Goal: Information Seeking & Learning: Find specific fact

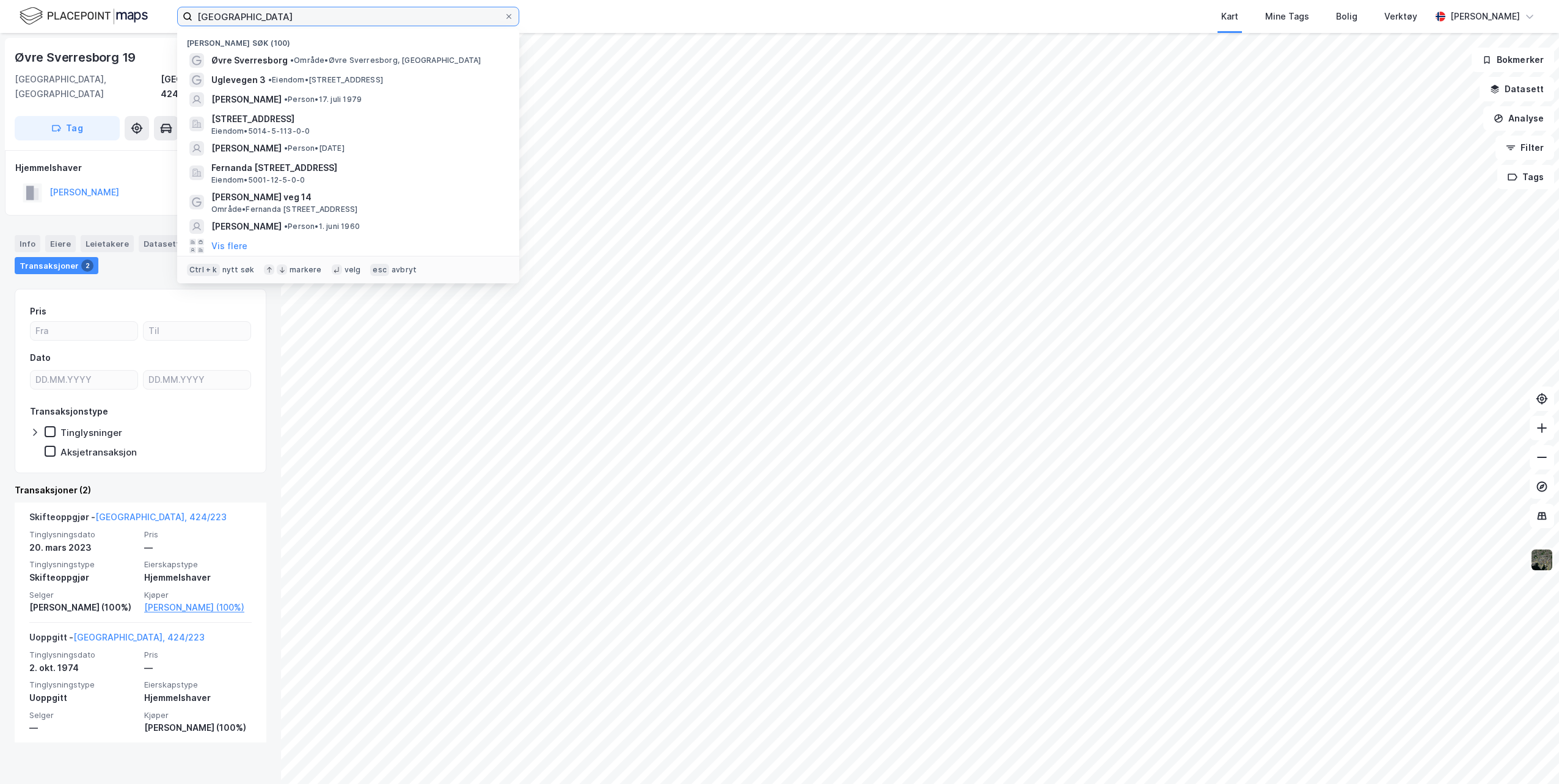
drag, startPoint x: 310, startPoint y: 24, endPoint x: 132, endPoint y: 28, distance: 178.0
click at [132, 28] on div "øvre sverresborg Nylige søk (100) Øvre Sverresborg • Område • [GEOGRAPHIC_DATA]…" at bounding box center [780, 17] width 1559 height 33
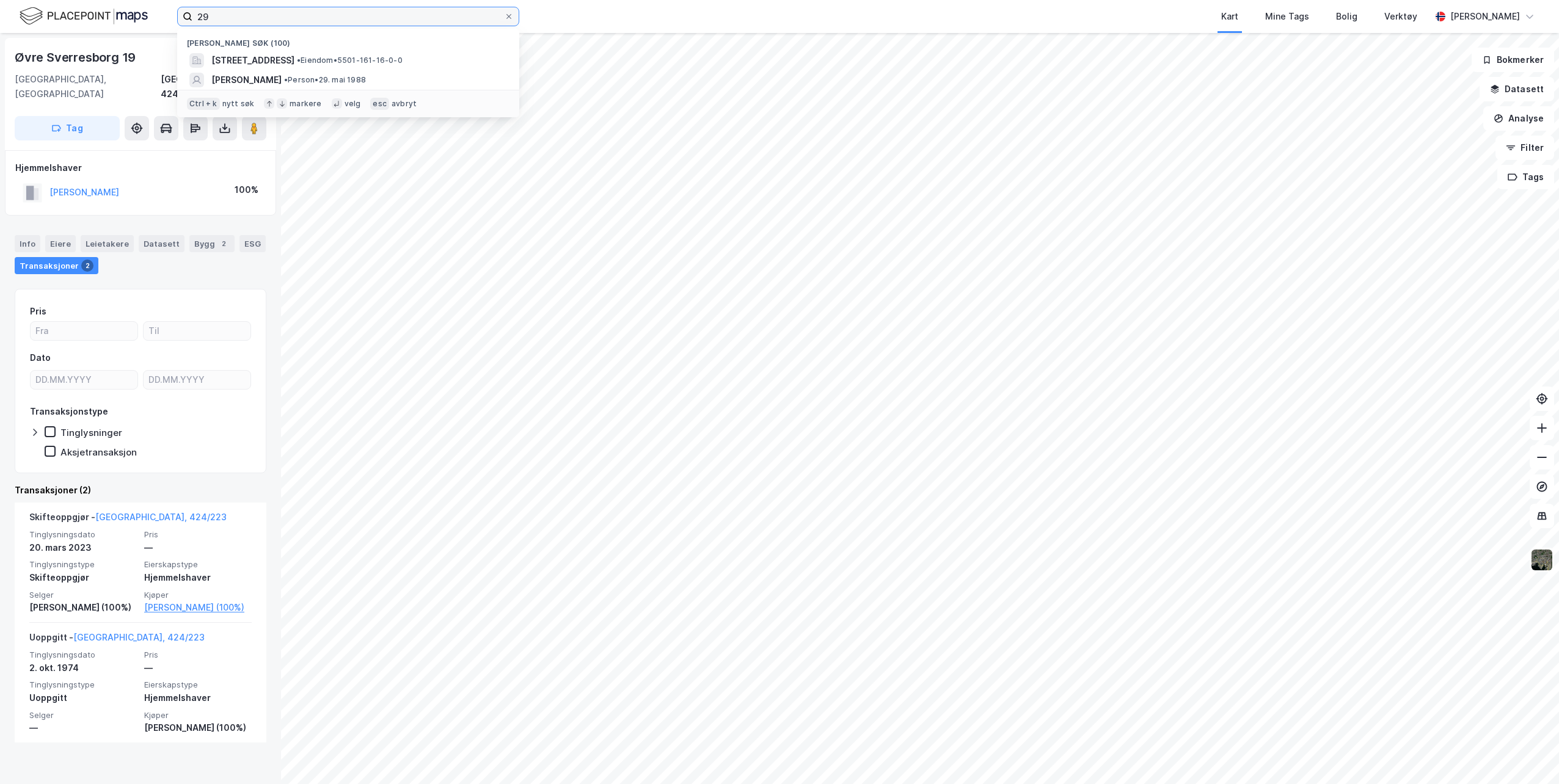
type input "2"
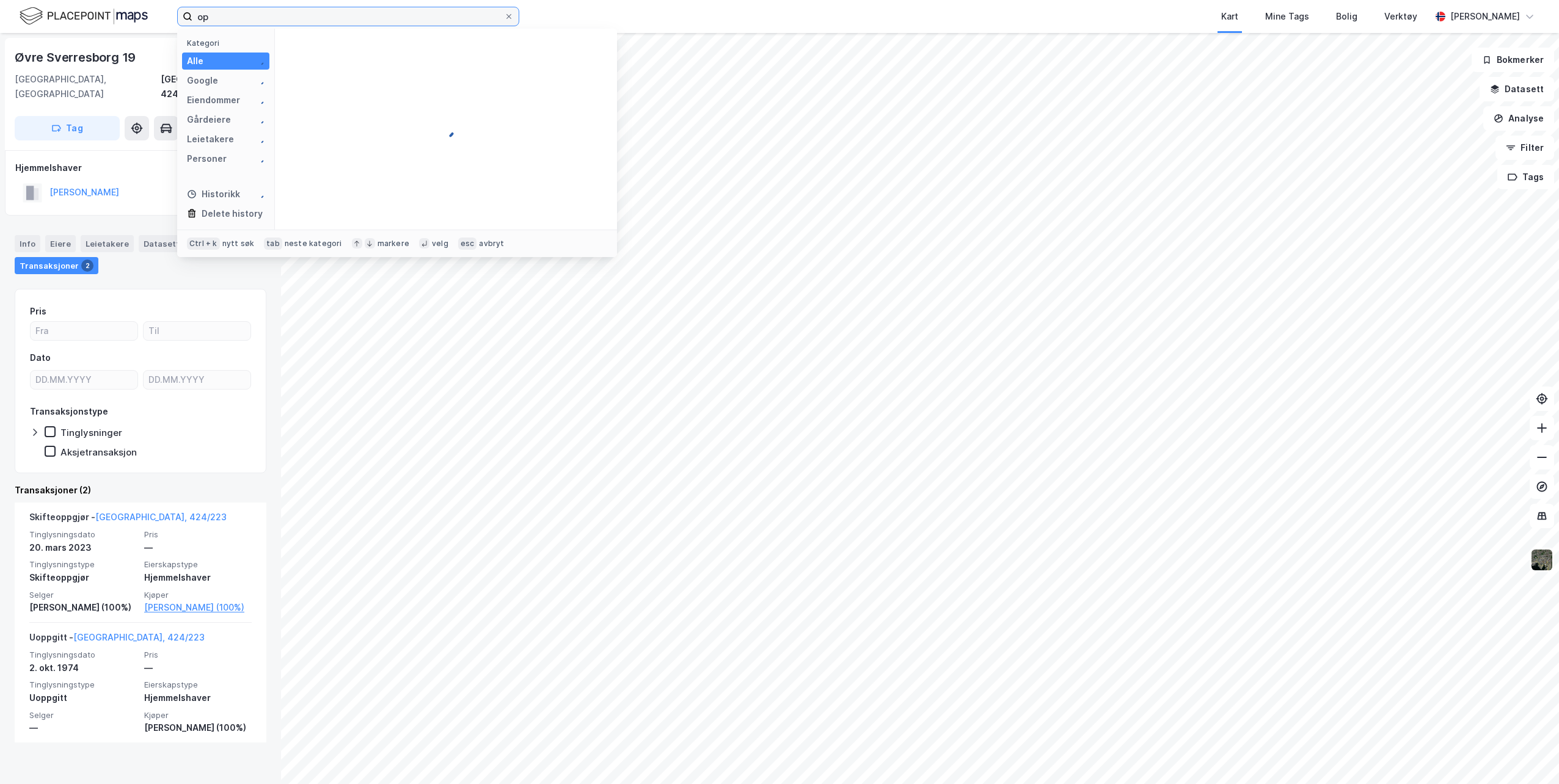
type input "o"
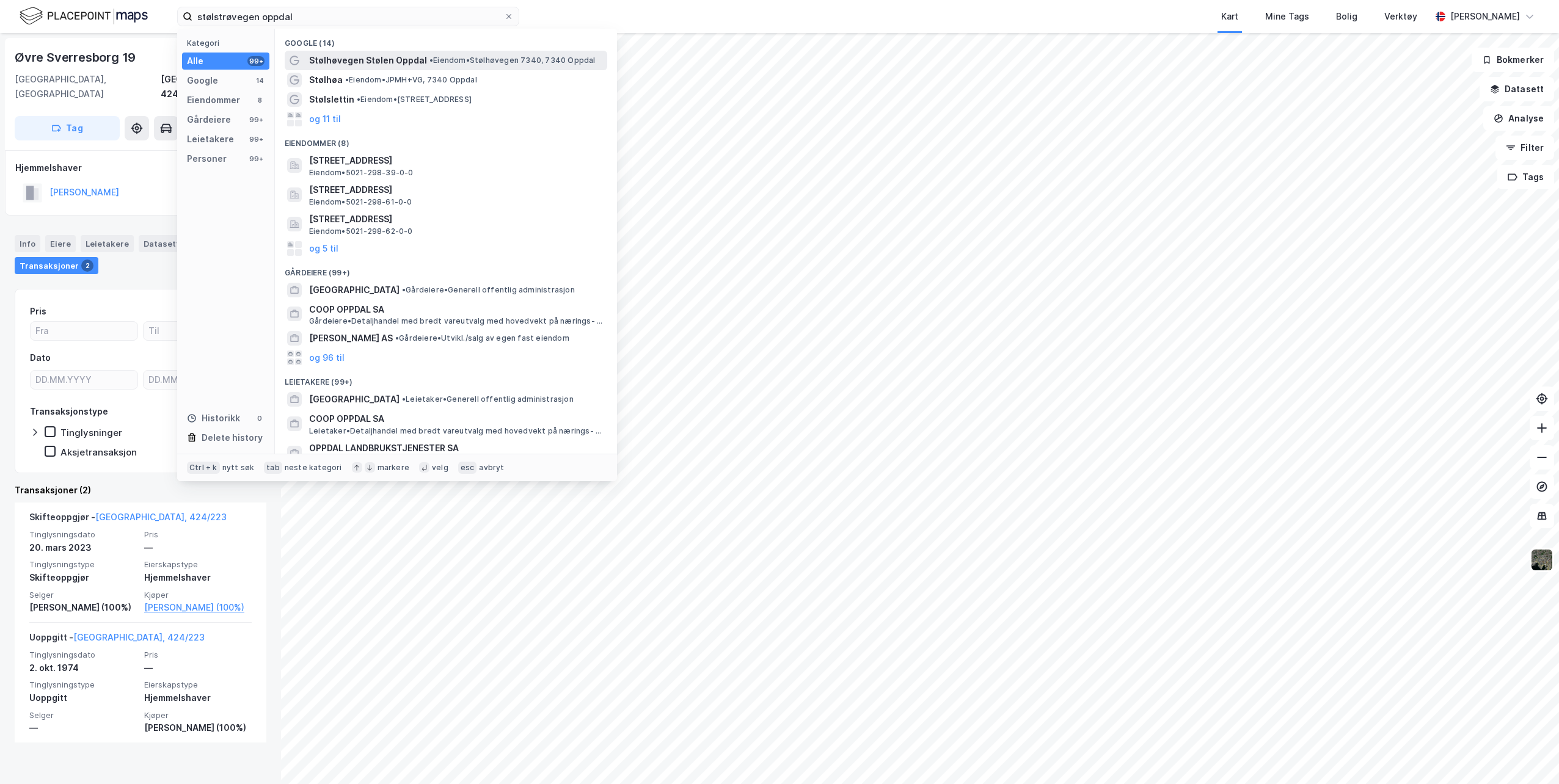
click at [409, 67] on span "Stølhøvegen Stølen Oppdal" at bounding box center [368, 60] width 118 height 14
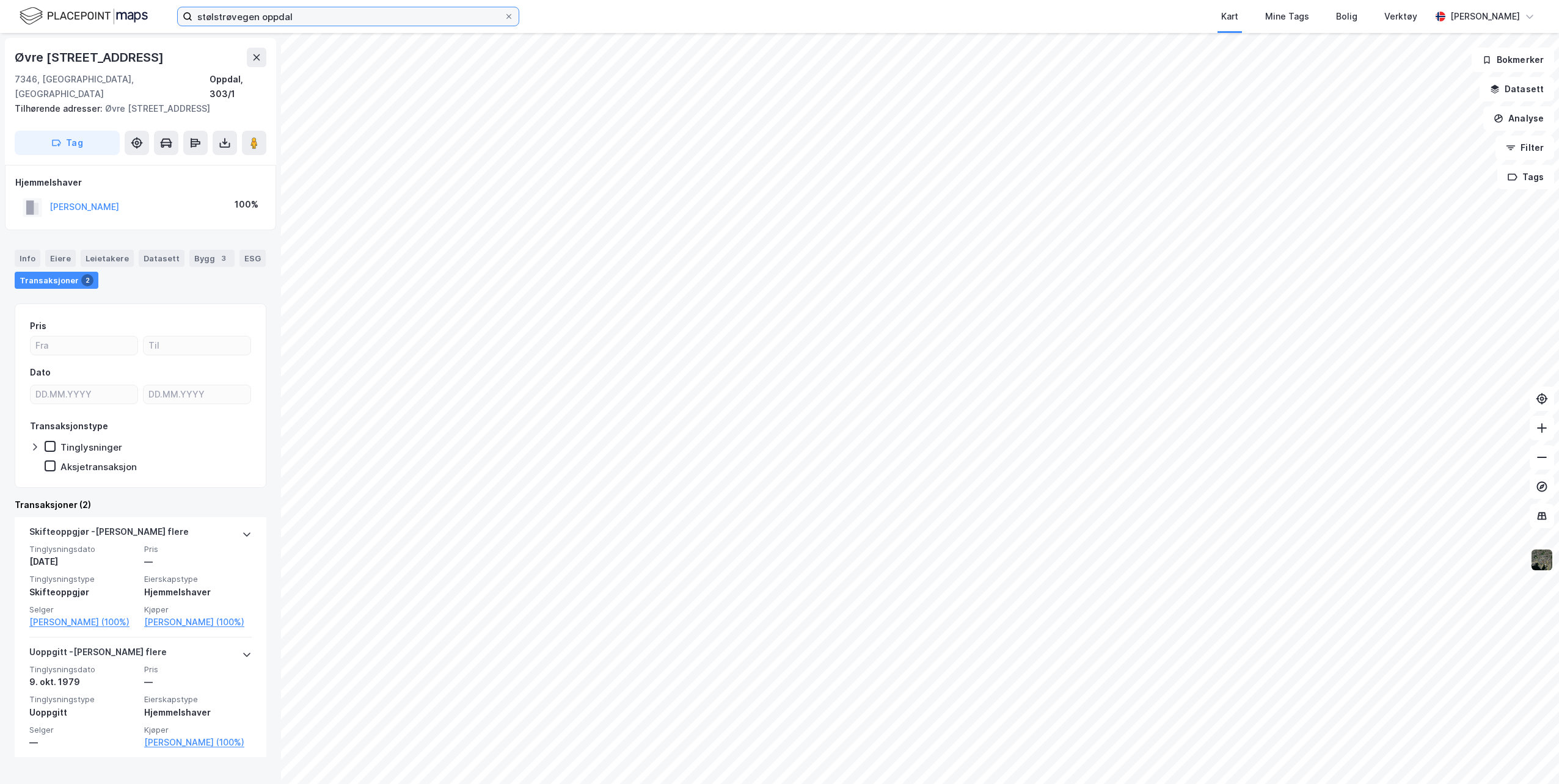
click at [233, 17] on input "stølstrøvegen oppdal" at bounding box center [348, 17] width 312 height 19
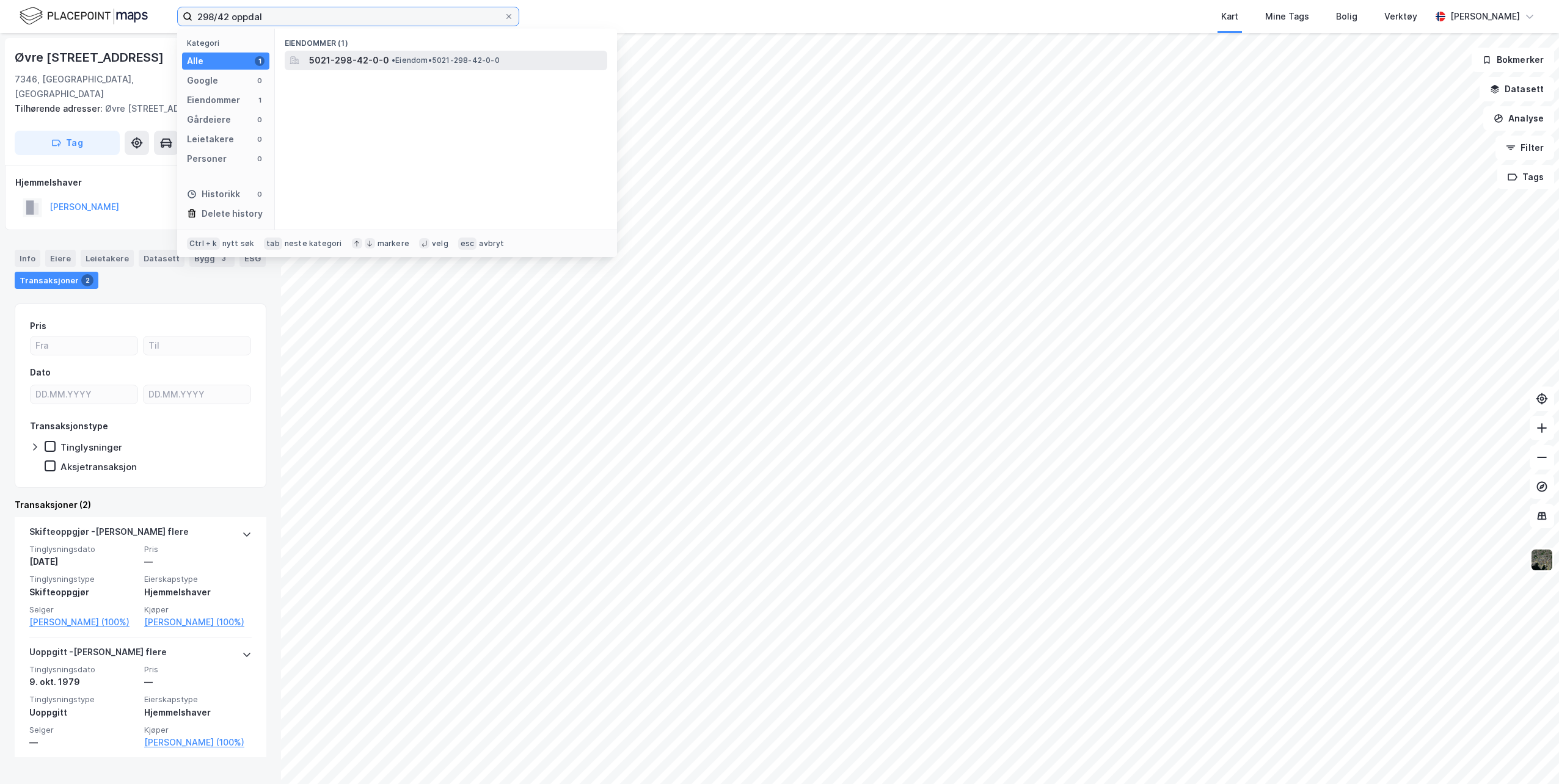
type input "298/42 oppdal"
click at [373, 65] on span "5021-298-42-0-0" at bounding box center [349, 60] width 80 height 14
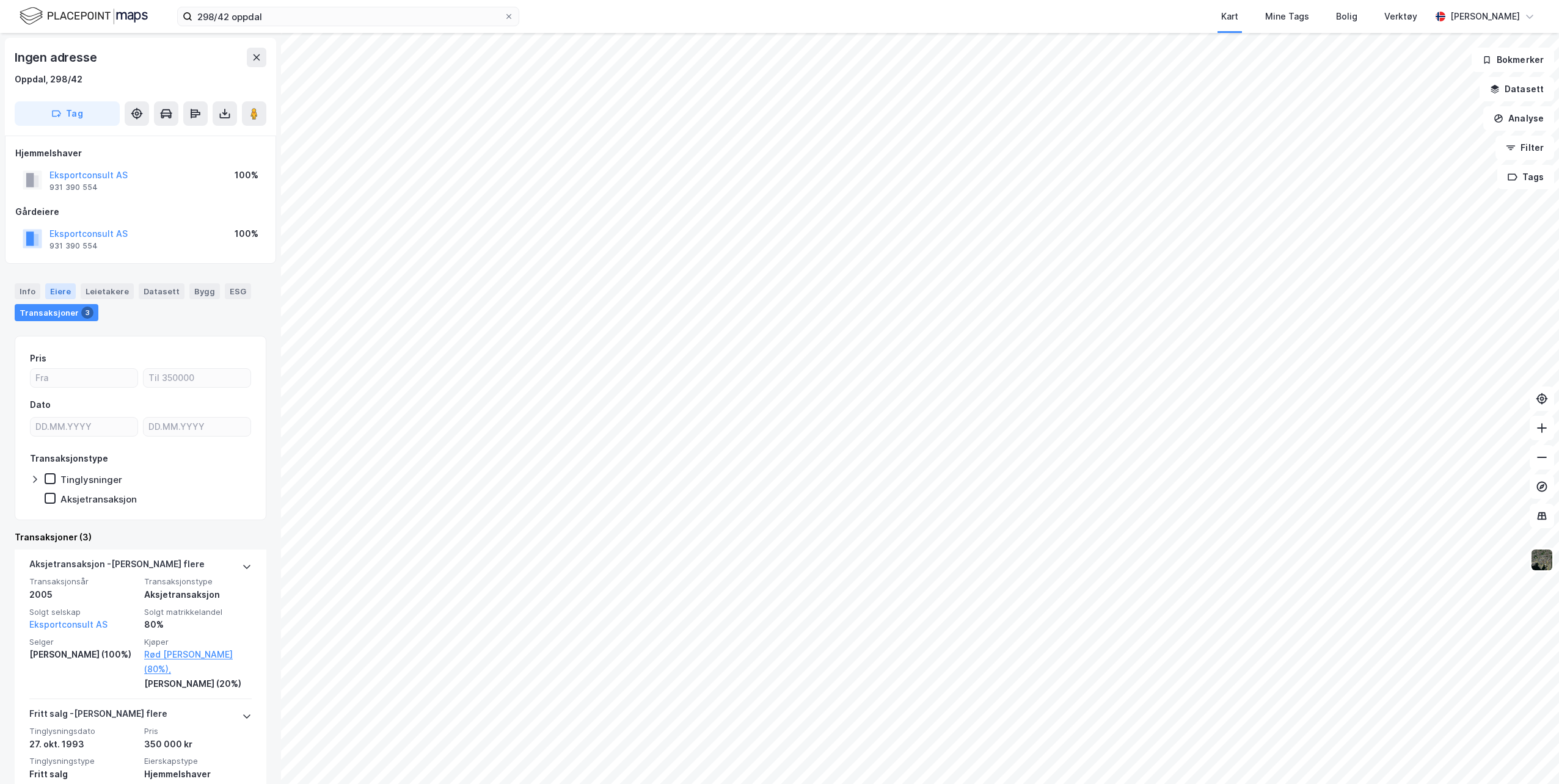
click at [54, 292] on div "Eiere" at bounding box center [61, 291] width 30 height 16
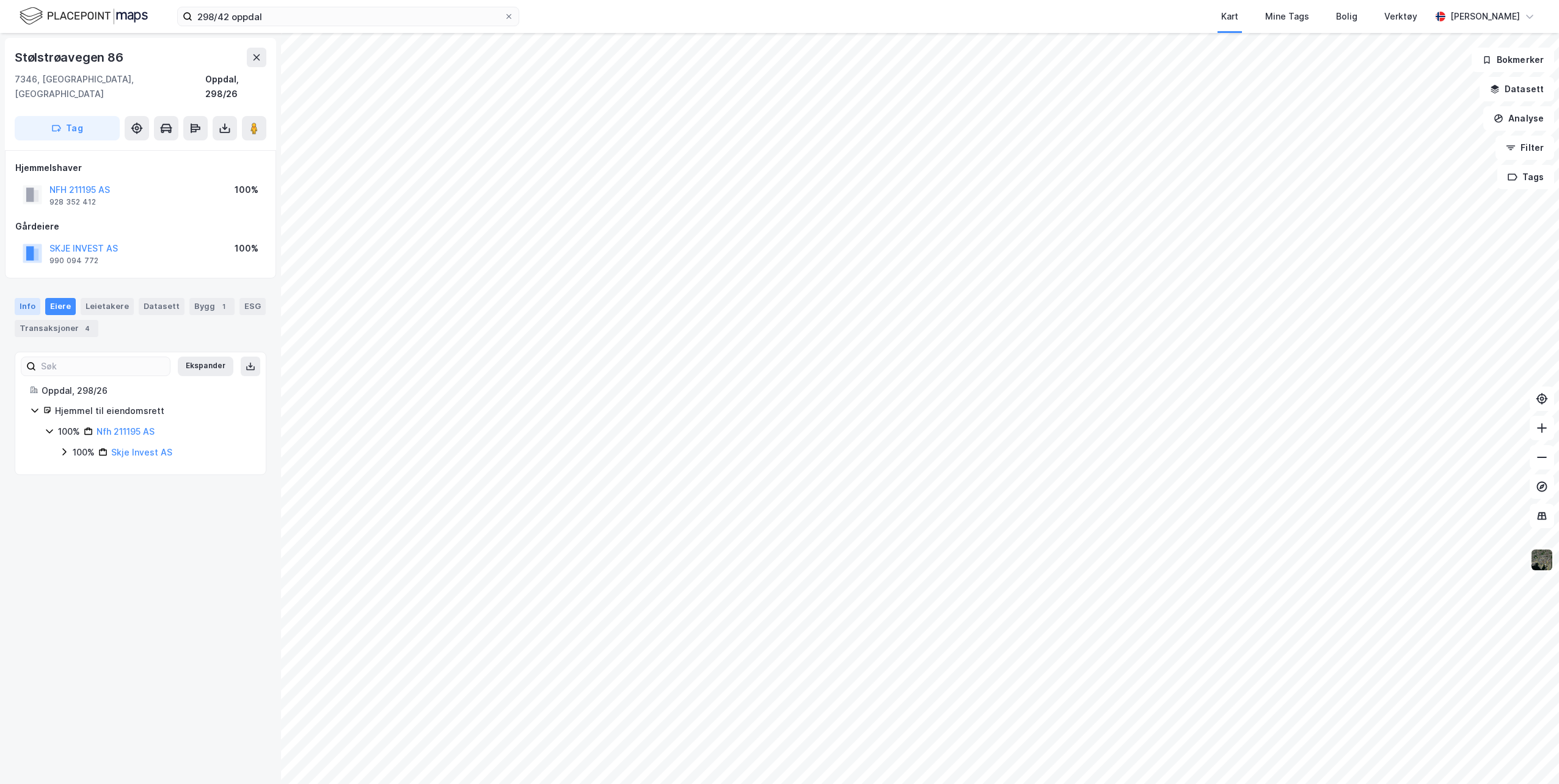
click at [29, 298] on div "Info" at bounding box center [27, 306] width 26 height 17
